Goal: Task Accomplishment & Management: Manage account settings

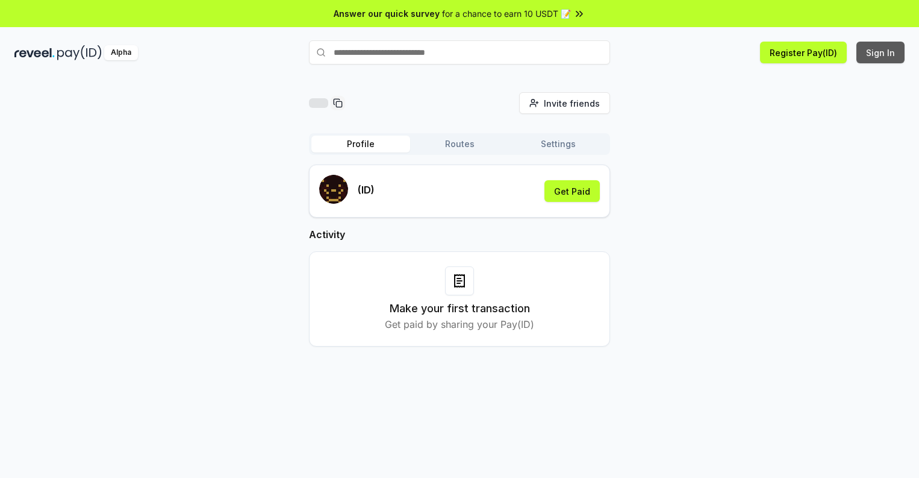
click at [881, 52] on button "Sign In" at bounding box center [881, 53] width 48 height 22
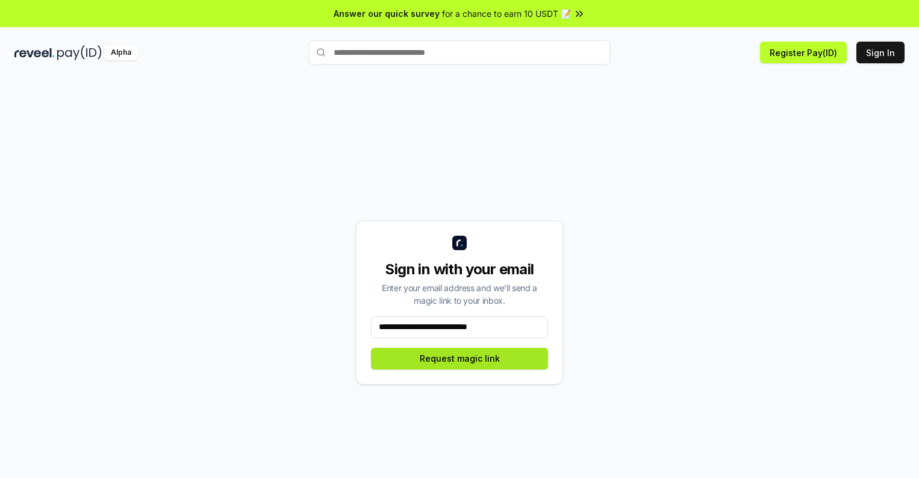
type input "**********"
click at [460, 358] on button "Request magic link" at bounding box center [459, 359] width 177 height 22
